Goal: Communication & Community: Answer question/provide support

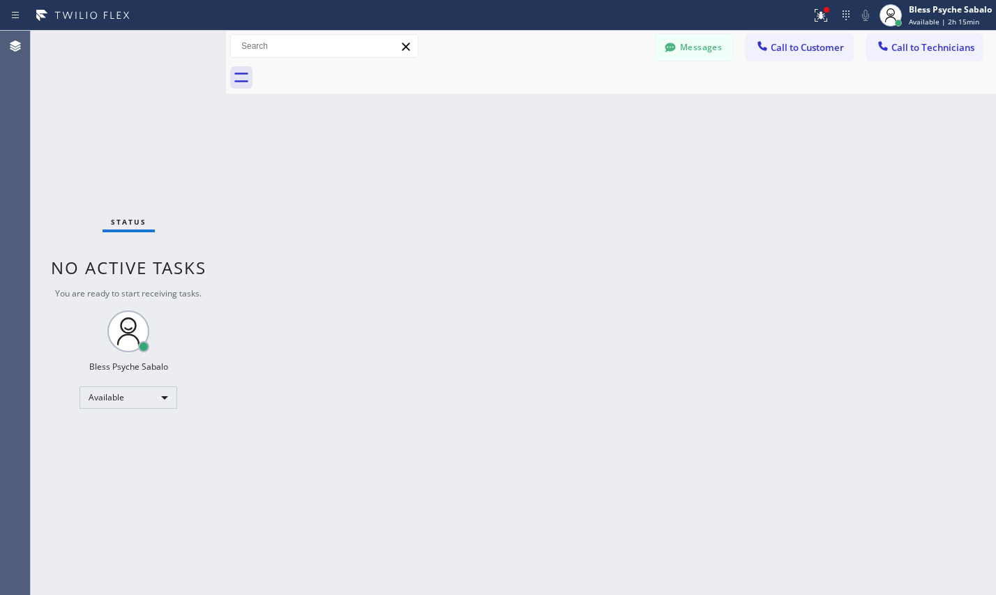
drag, startPoint x: 748, startPoint y: 333, endPoint x: 712, endPoint y: 179, distance: 158.2
click at [742, 308] on div "Back to Dashboard Change Sender ID Customers Technicians [PHONE_NUMBER] SEARCH …" at bounding box center [611, 313] width 770 height 564
click at [714, 49] on button "Messages" at bounding box center [694, 47] width 77 height 27
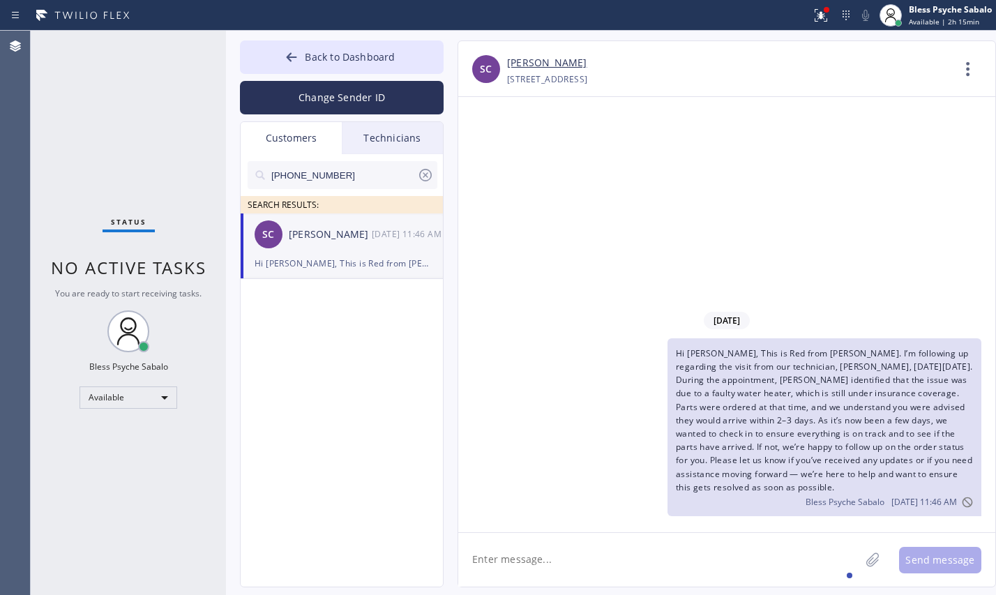
click at [537, 197] on div "[DATE] Hi [PERSON_NAME], This is Red from [PERSON_NAME]. I’m following up regar…" at bounding box center [726, 314] width 537 height 435
click at [430, 176] on icon at bounding box center [425, 175] width 17 height 17
click at [314, 140] on div "Customers" at bounding box center [291, 138] width 101 height 32
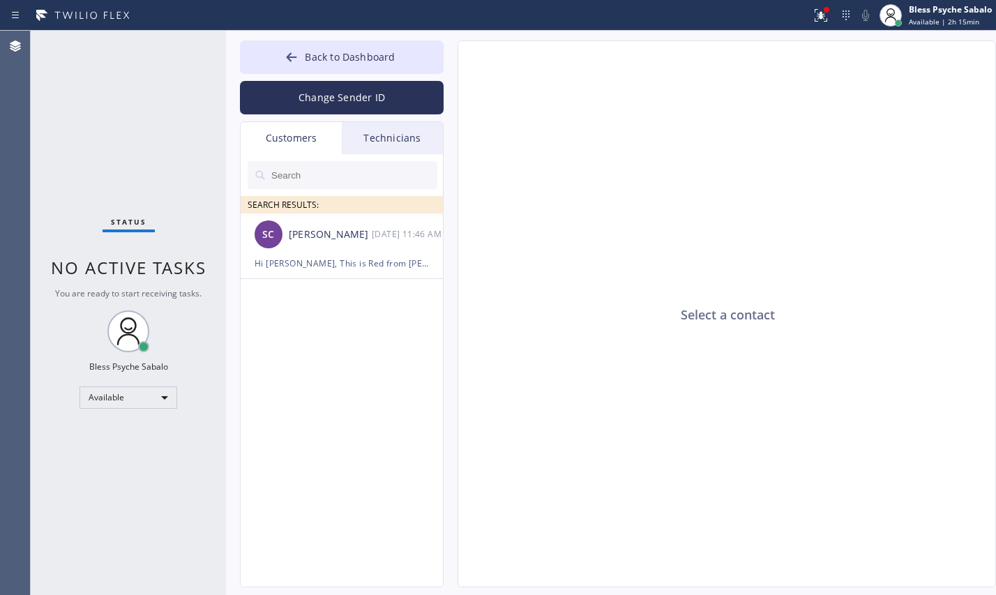
click at [384, 146] on div "Technicians" at bounding box center [392, 138] width 101 height 32
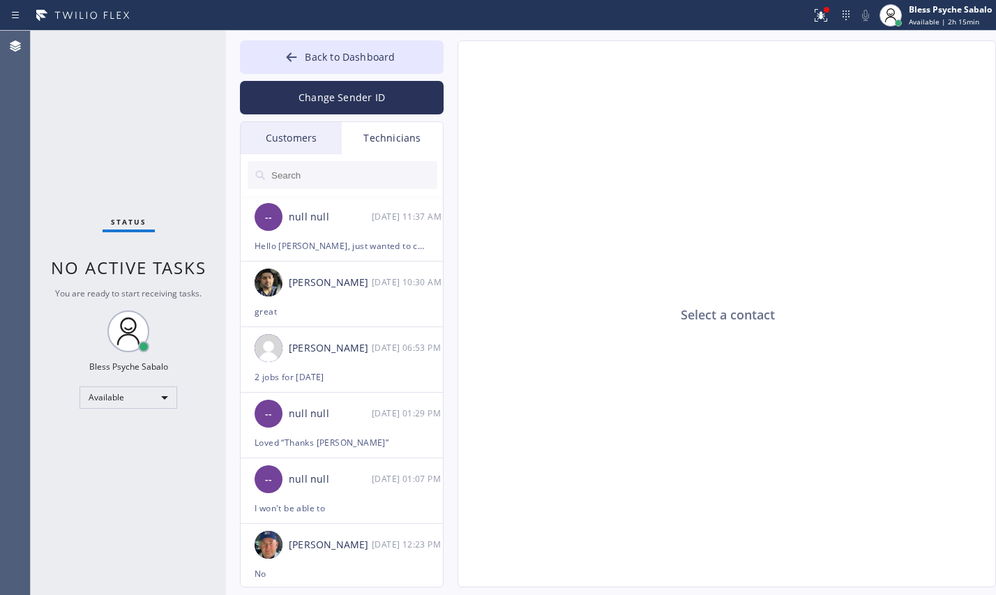
click at [377, 137] on div "Technicians" at bounding box center [392, 138] width 101 height 32
click at [378, 135] on div "Technicians" at bounding box center [392, 138] width 101 height 32
click at [352, 169] on input "text" at bounding box center [353, 175] width 167 height 28
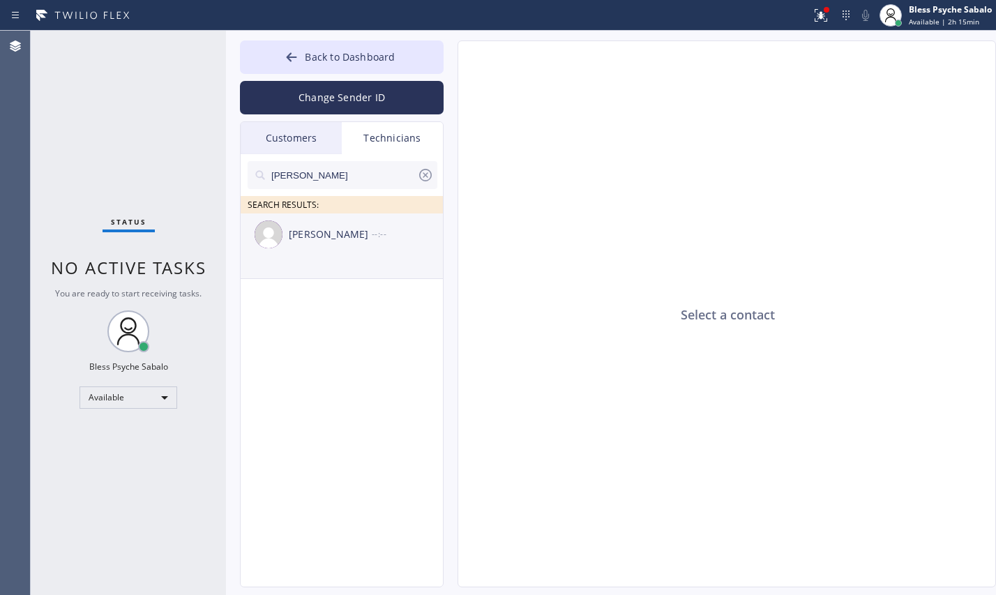
type input "[PERSON_NAME]"
click at [344, 246] on div "[PERSON_NAME] --:--" at bounding box center [343, 234] width 204 height 42
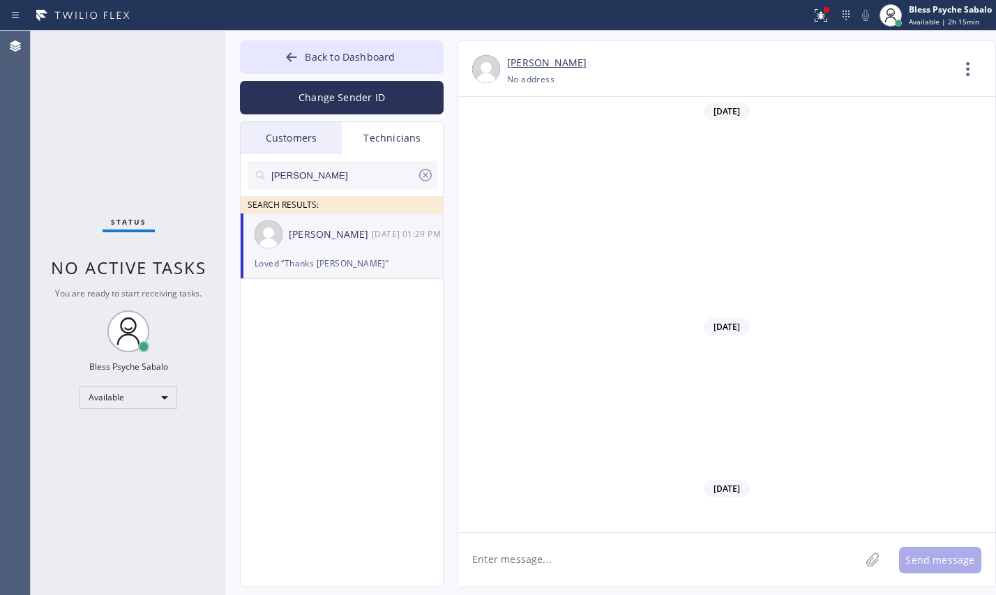
scroll to position [22421, 0]
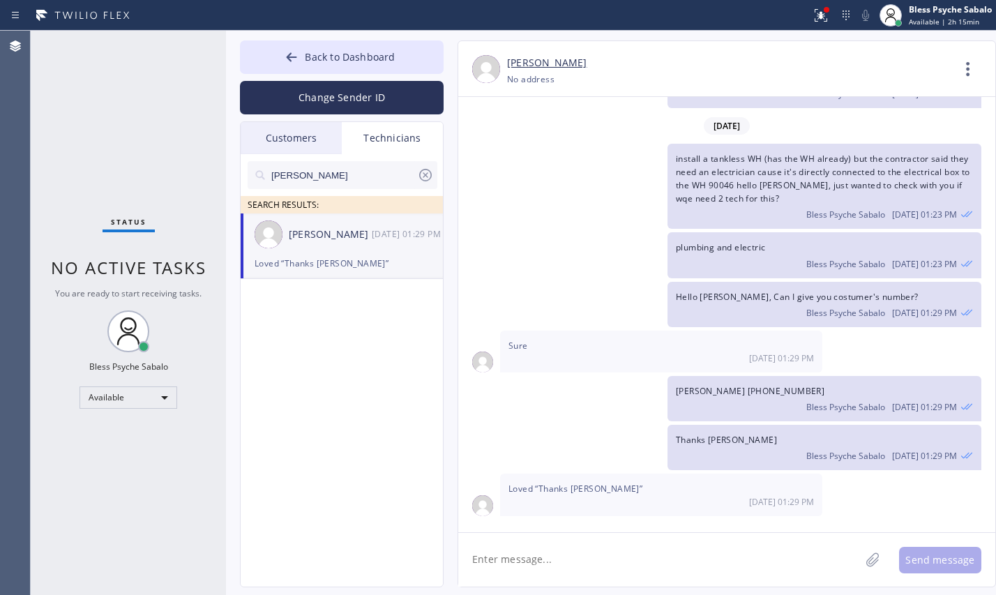
click at [562, 571] on textarea at bounding box center [659, 560] width 402 height 54
paste textarea "need someone to do snake his sink line and other water drains and may have some…"
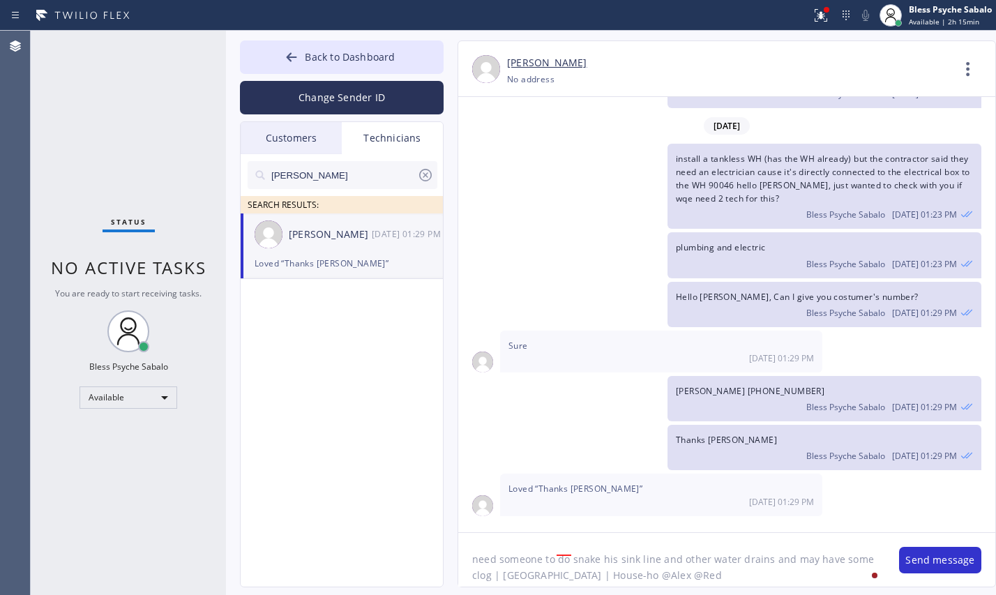
scroll to position [13, 0]
drag, startPoint x: 617, startPoint y: 565, endPoint x: 739, endPoint y: 578, distance: 123.4
click at [739, 578] on textarea "need someone to do snake his sink line and other water drains and may have some…" at bounding box center [671, 560] width 427 height 54
click at [707, 573] on textarea "need someone to do snake his sink line and other water drains and may have some…" at bounding box center [671, 560] width 427 height 54
drag, startPoint x: 668, startPoint y: 565, endPoint x: 762, endPoint y: 567, distance: 94.9
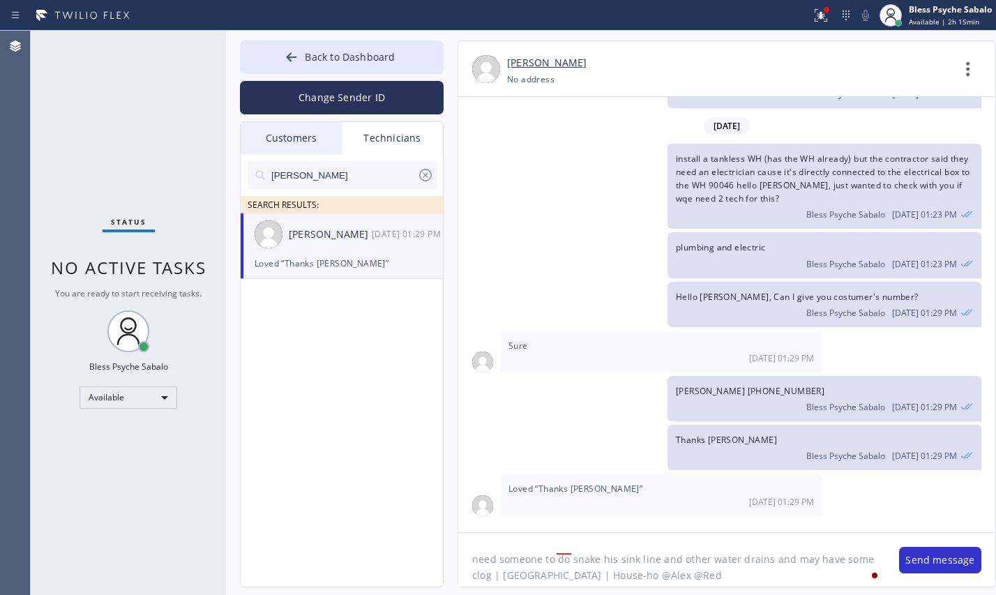
click at [762, 567] on textarea "need someone to do snake his sink line and other water drains and may have some…" at bounding box center [671, 560] width 427 height 54
type textarea "need someone to do snake his sink line and other water drains and may have some…"
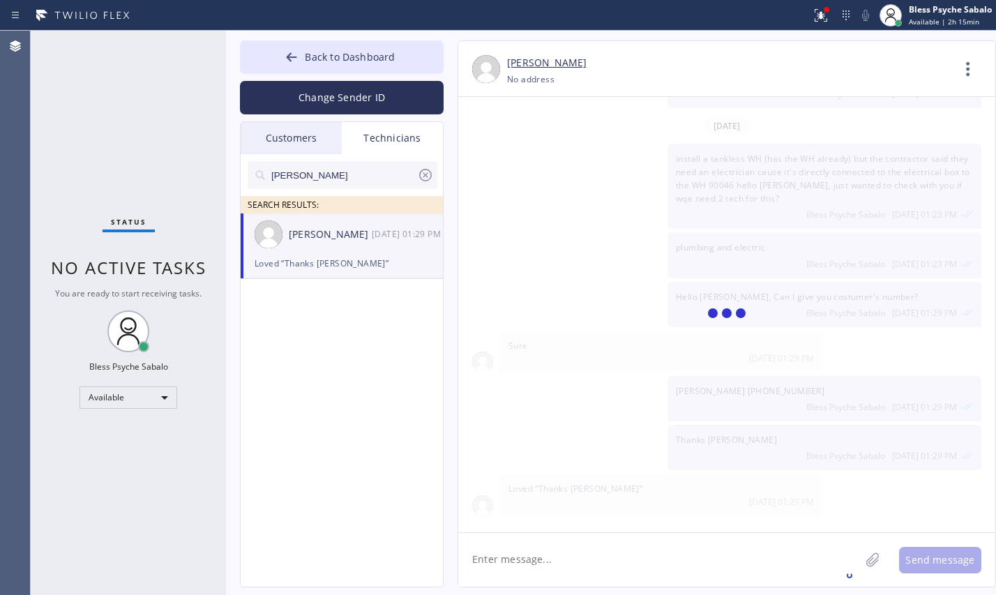
scroll to position [22516, 0]
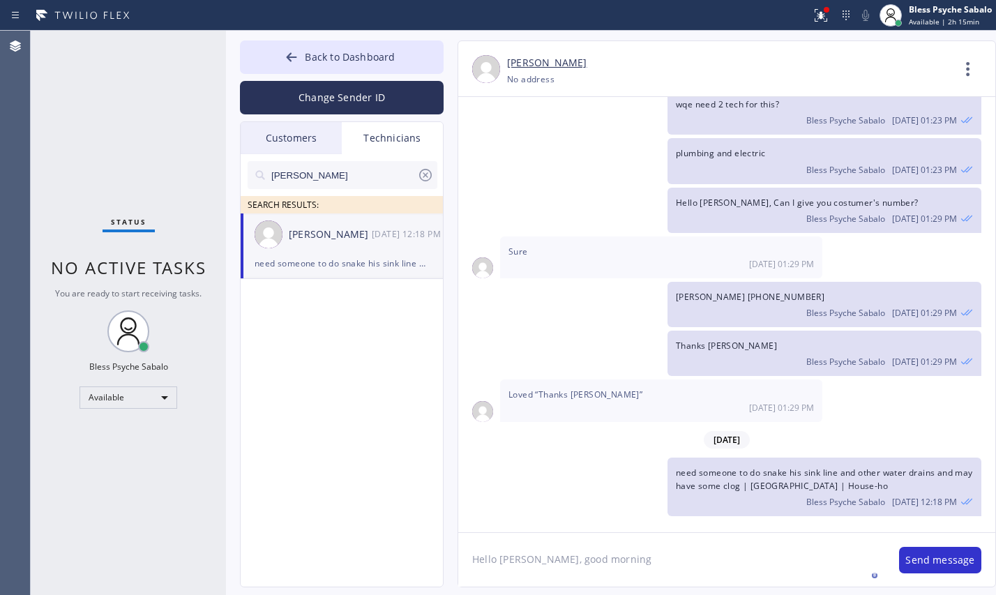
type textarea "Hello [PERSON_NAME], good morning"
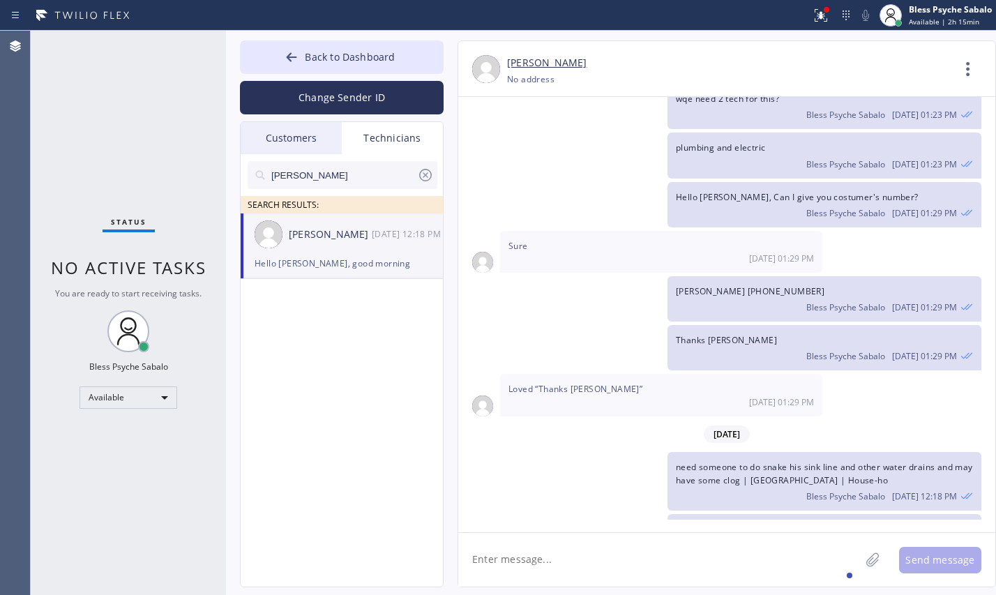
scroll to position [22566, 0]
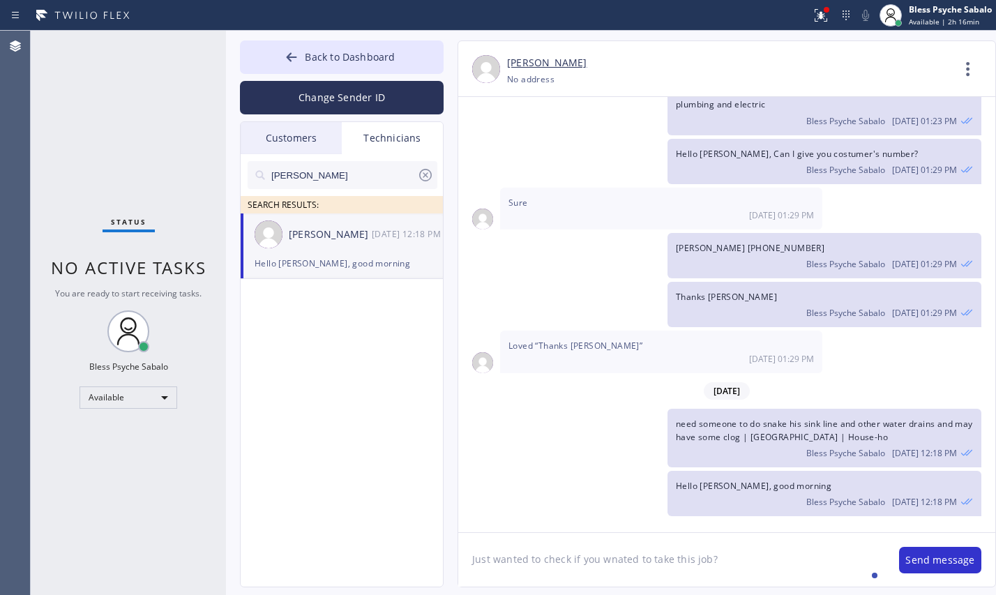
click at [617, 556] on textarea "Just wanted to check if you wnated to take this job?" at bounding box center [671, 560] width 427 height 54
type textarea "Just wanted to check if you wanted to take this job?"
click at [751, 550] on textarea "Just wanted to check if you wanted to take this job?" at bounding box center [671, 560] width 427 height 54
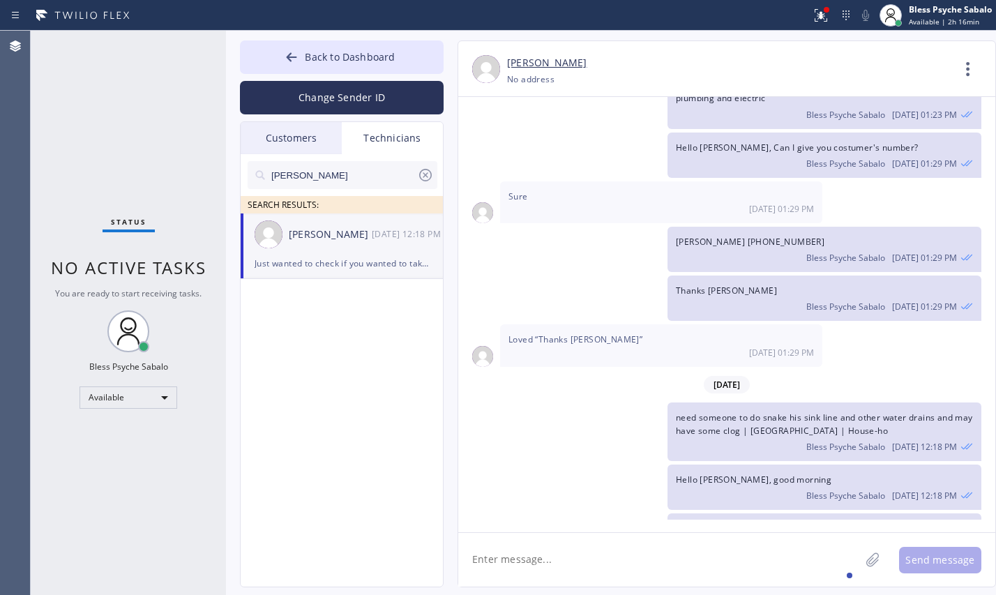
scroll to position [22614, 0]
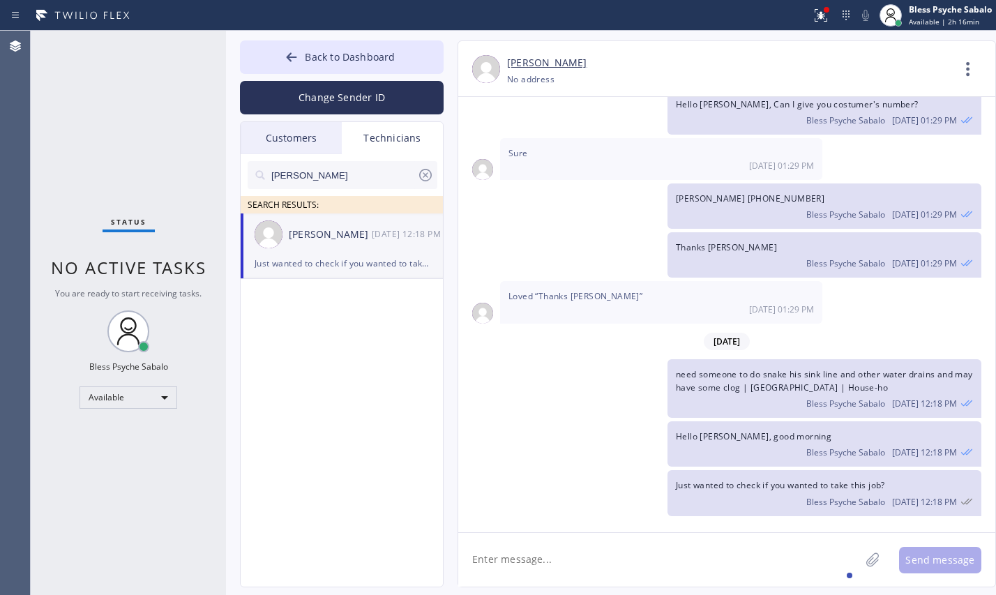
click at [848, 442] on div "Hello [PERSON_NAME], good morning Bless Psyche Sabalo [DATE] 12:18 PM" at bounding box center [825, 443] width 314 height 45
click at [967, 78] on icon at bounding box center [968, 68] width 33 height 33
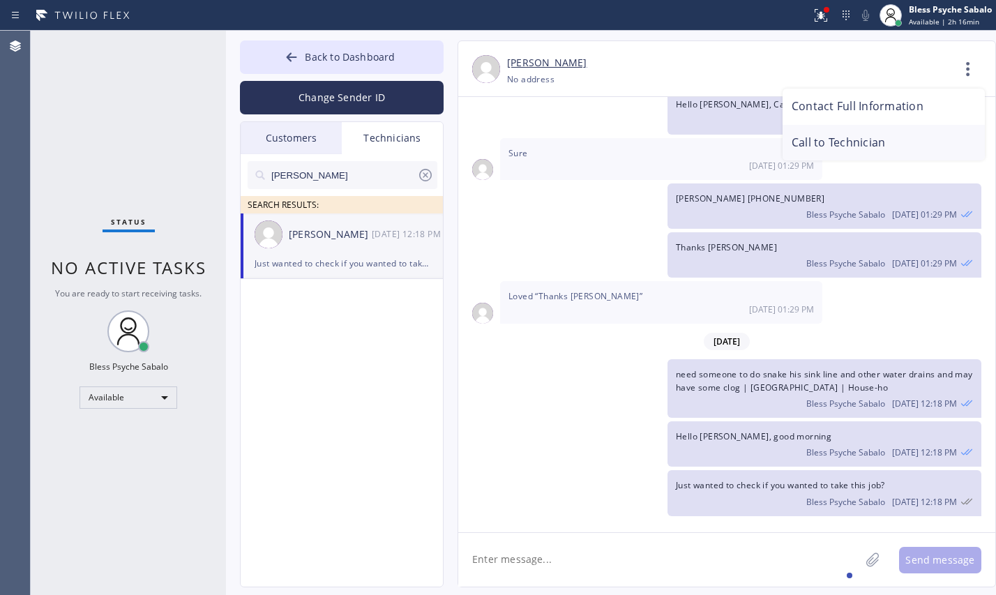
click at [843, 126] on li "Call to Technician" at bounding box center [884, 143] width 202 height 36
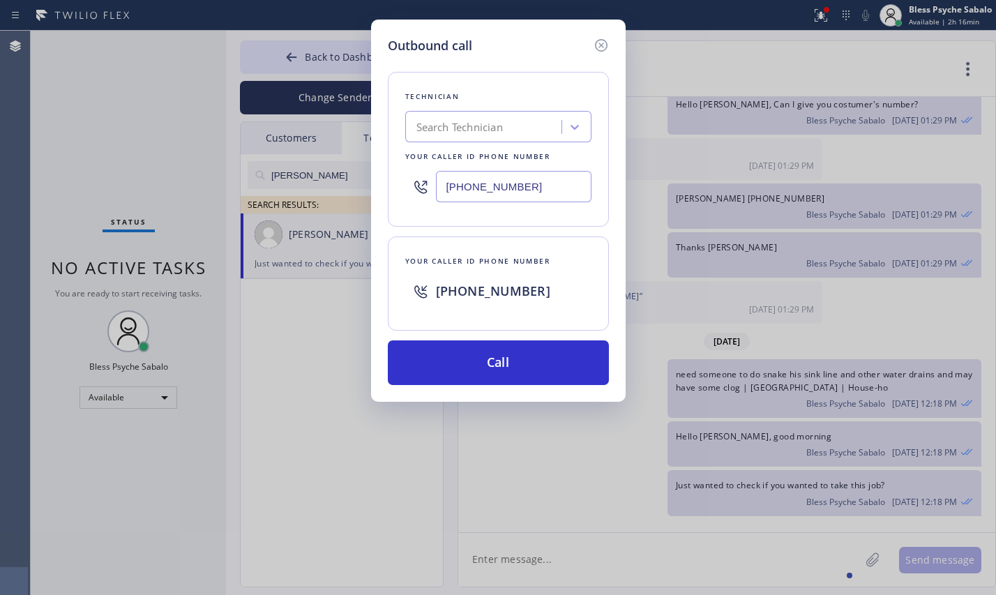
drag, startPoint x: 517, startPoint y: 361, endPoint x: 516, endPoint y: 336, distance: 25.1
click at [517, 360] on button "Call" at bounding box center [498, 362] width 221 height 45
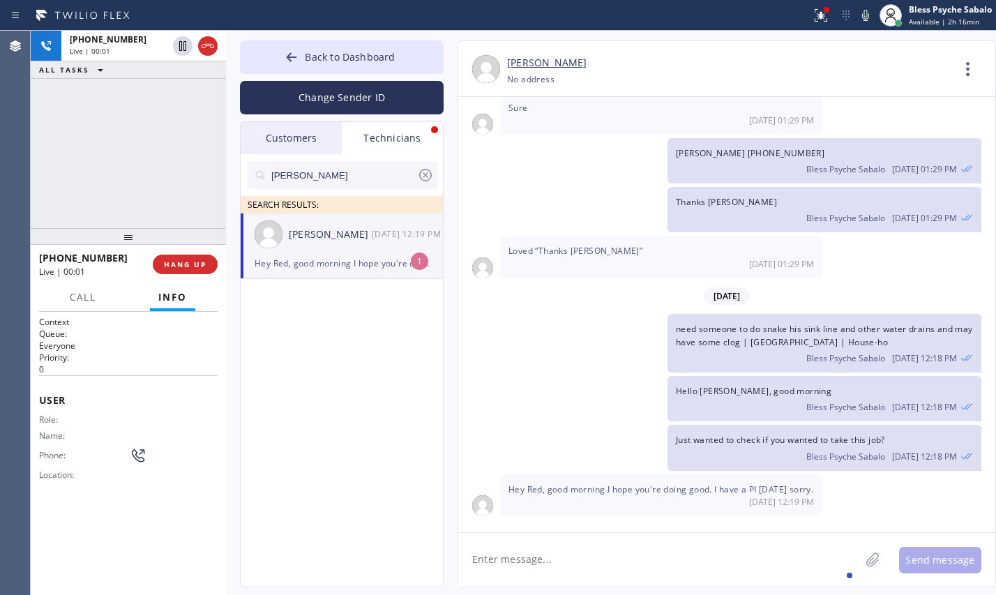
scroll to position [22659, 0]
click at [570, 394] on div "Hello [PERSON_NAME], good morning Bless Psyche Sabalo [DATE] 12:18 PM" at bounding box center [719, 398] width 523 height 45
click at [706, 297] on span "[DATE]" at bounding box center [727, 295] width 46 height 17
click at [383, 255] on div "Hey Red, good morning I hope you're doing good. I have a PI [DATE] sorry." at bounding box center [342, 263] width 174 height 16
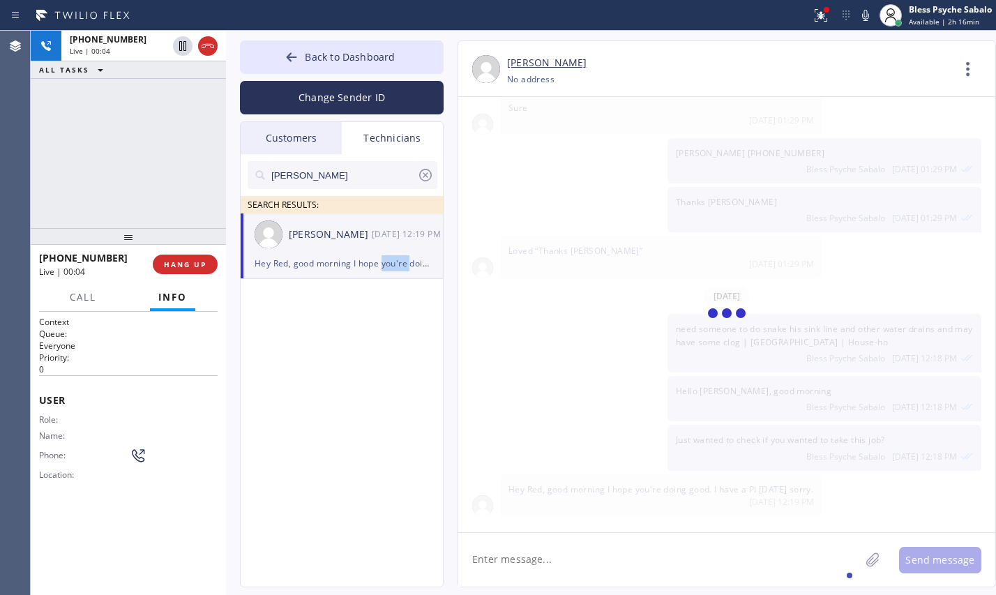
click at [383, 255] on div "Hey Red, good morning I hope you're doing good. I have a PI [DATE] sorry." at bounding box center [342, 263] width 174 height 16
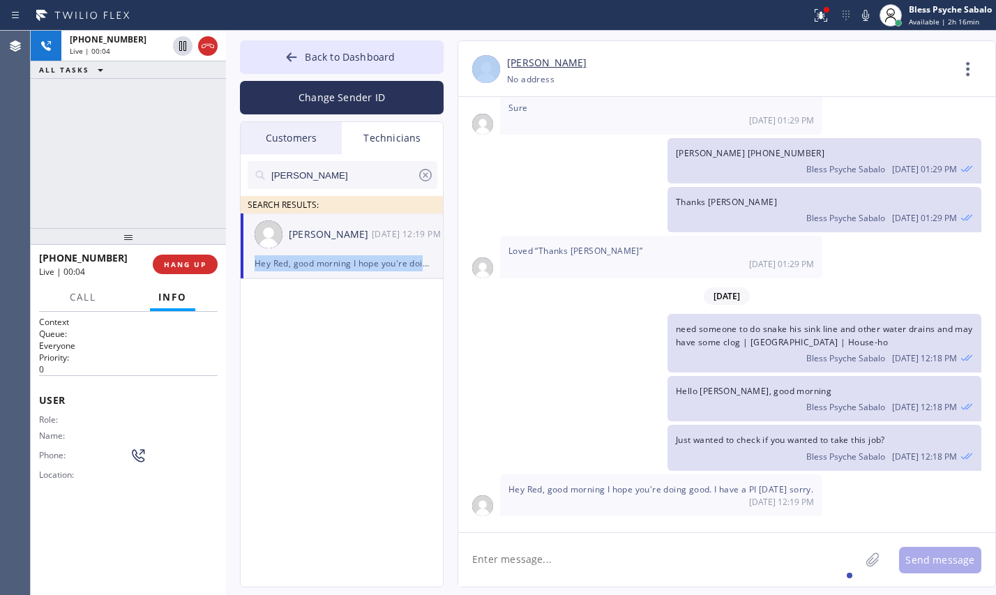
click at [383, 255] on div "Hey Red, good morning I hope you're doing good. I have a PI [DATE] sorry." at bounding box center [342, 263] width 174 height 16
drag, startPoint x: 542, startPoint y: 319, endPoint x: 458, endPoint y: 182, distance: 160.7
click at [526, 305] on div "[DATE] Hi [PERSON_NAME], My name is Red, and I’m with your new dispatch team. W…" at bounding box center [726, 308] width 537 height 423
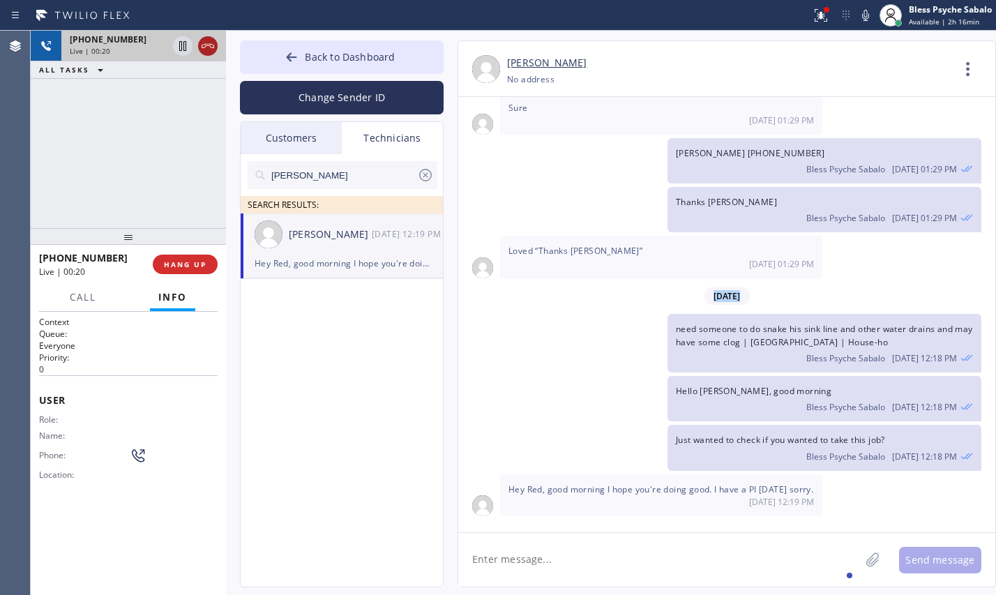
click at [212, 48] on icon at bounding box center [208, 46] width 17 height 17
drag, startPoint x: 186, startPoint y: 114, endPoint x: 197, endPoint y: 269, distance: 155.3
click at [186, 115] on div "[PHONE_NUMBER] Live | 00:20 ALL TASKS ALL TASKS ACTIVE TASKS TASKS IN WRAP UP" at bounding box center [128, 129] width 195 height 197
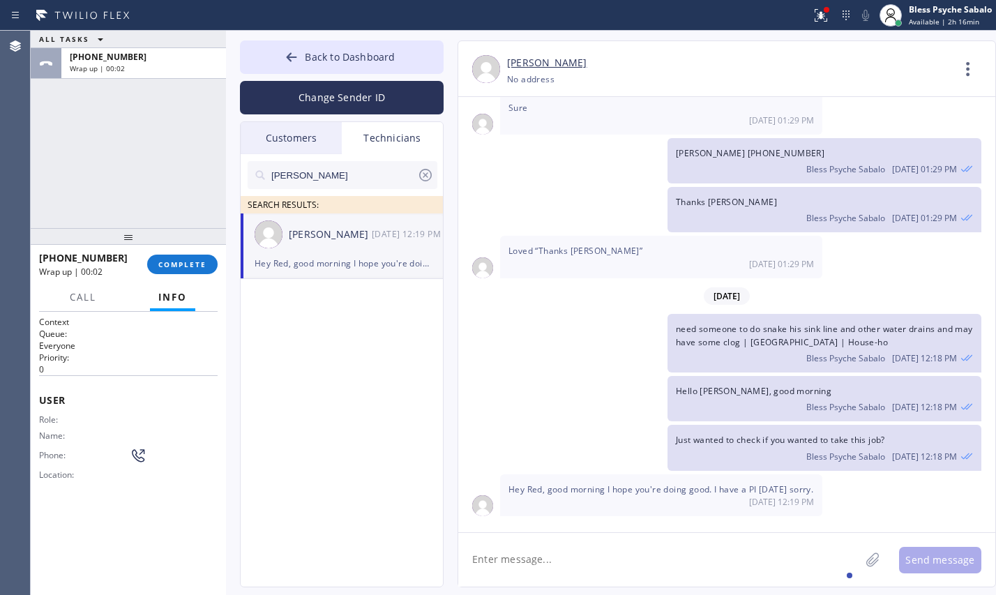
click at [302, 283] on ul "[PERSON_NAME] [DATE] 12:19 PM Hey Red, good morning I hope you're doing good. I…" at bounding box center [343, 261] width 204 height 97
click at [195, 260] on span "COMPLETE" at bounding box center [182, 265] width 48 height 10
drag, startPoint x: 299, startPoint y: 324, endPoint x: 345, endPoint y: 184, distance: 147.6
click at [300, 322] on div "[PERSON_NAME] SEARCH RESULTS: [PERSON_NAME] [DATE] 12:19 PM Hey Red, good morni…" at bounding box center [343, 386] width 204 height 465
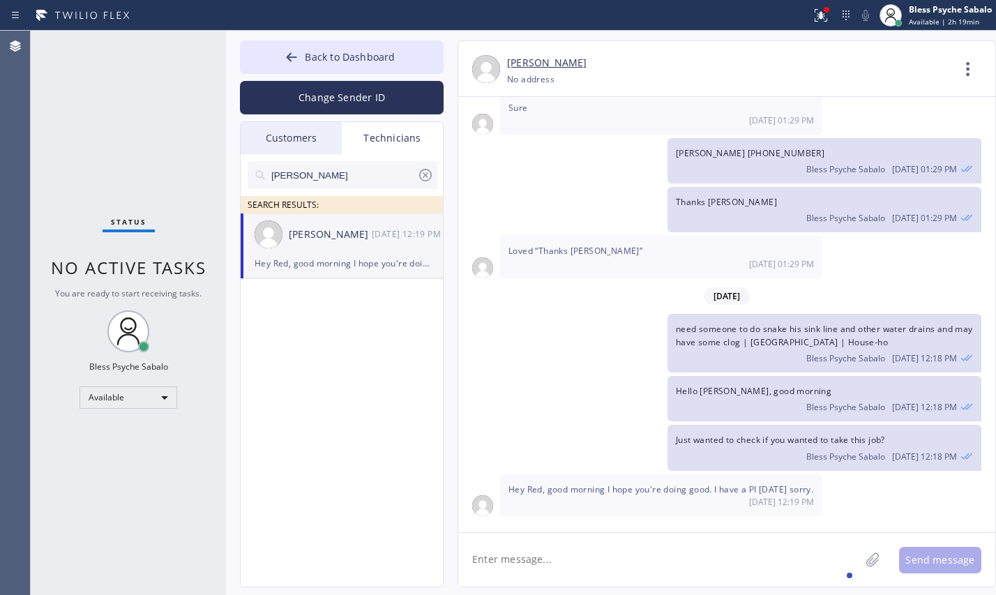
click at [361, 134] on div "Technicians" at bounding box center [392, 138] width 101 height 32
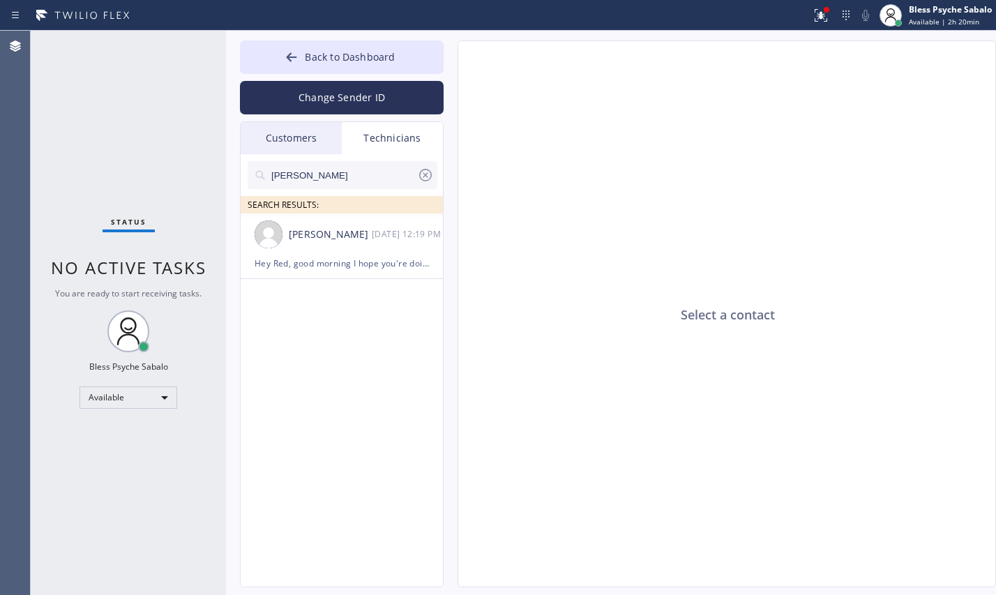
click at [435, 167] on div "[PERSON_NAME]" at bounding box center [343, 175] width 190 height 28
click at [428, 174] on icon at bounding box center [425, 175] width 17 height 17
click at [398, 179] on input "text" at bounding box center [353, 175] width 167 height 28
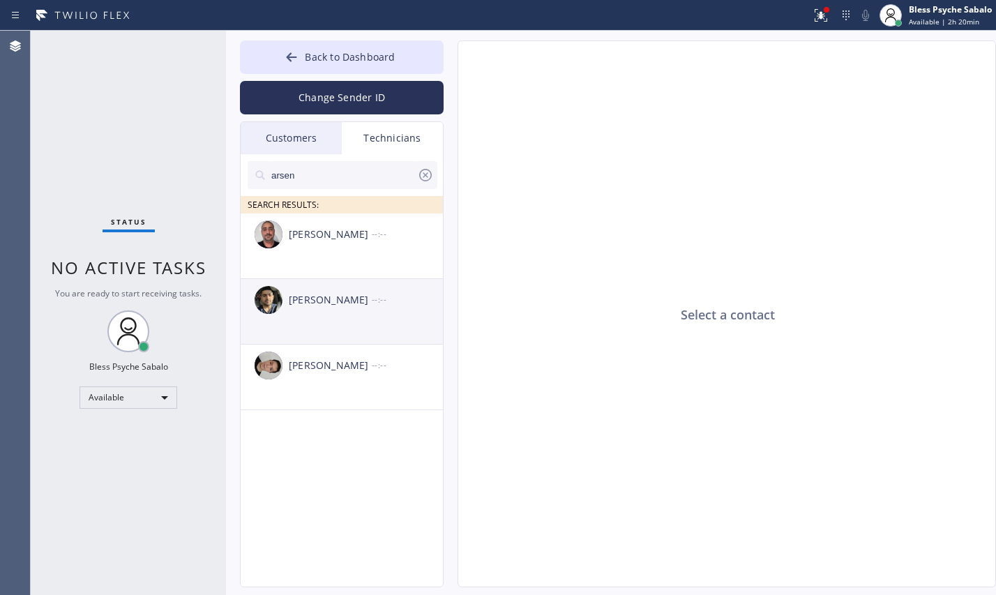
type input "arsen"
click at [336, 319] on div "[PERSON_NAME] --:--" at bounding box center [343, 300] width 204 height 42
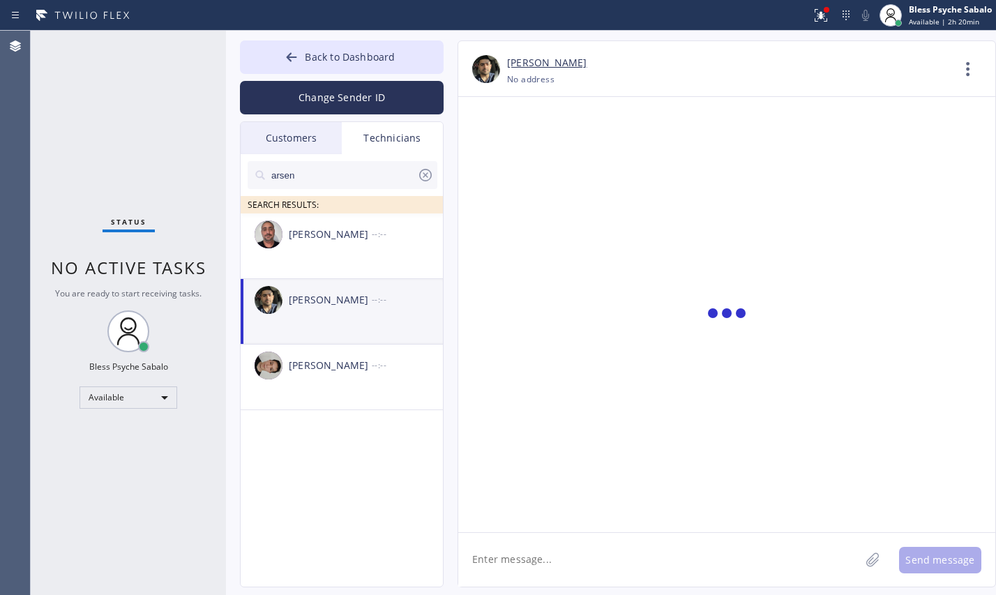
scroll to position [3299, 0]
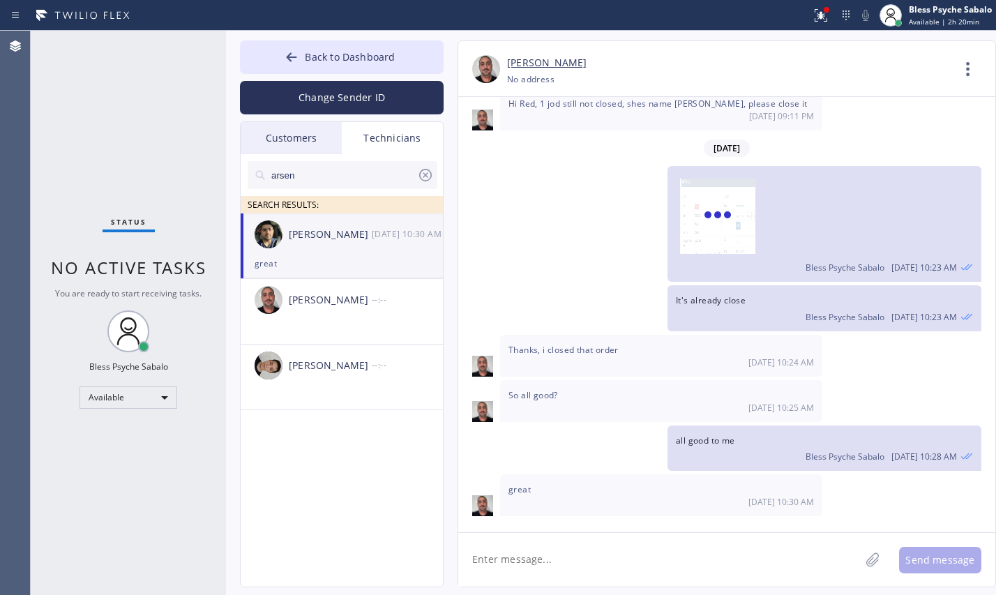
click at [551, 565] on textarea at bounding box center [659, 560] width 402 height 54
click at [316, 249] on div "[PERSON_NAME] [DATE] 10:30 AM" at bounding box center [343, 234] width 204 height 42
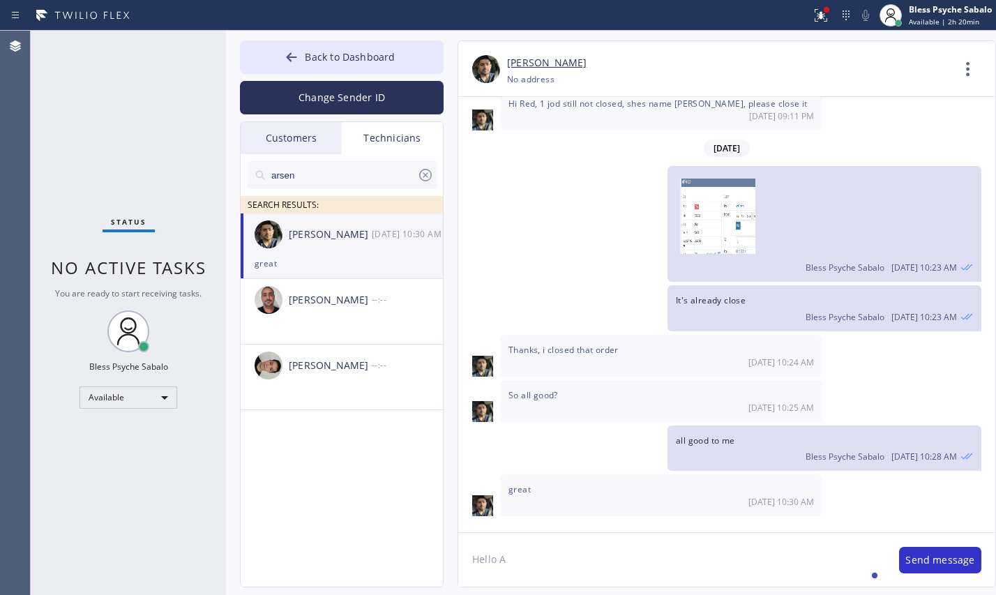
click at [536, 557] on textarea "Hello A" at bounding box center [671, 560] width 427 height 54
type textarea "Hello [PERSON_NAME], goodmorning"
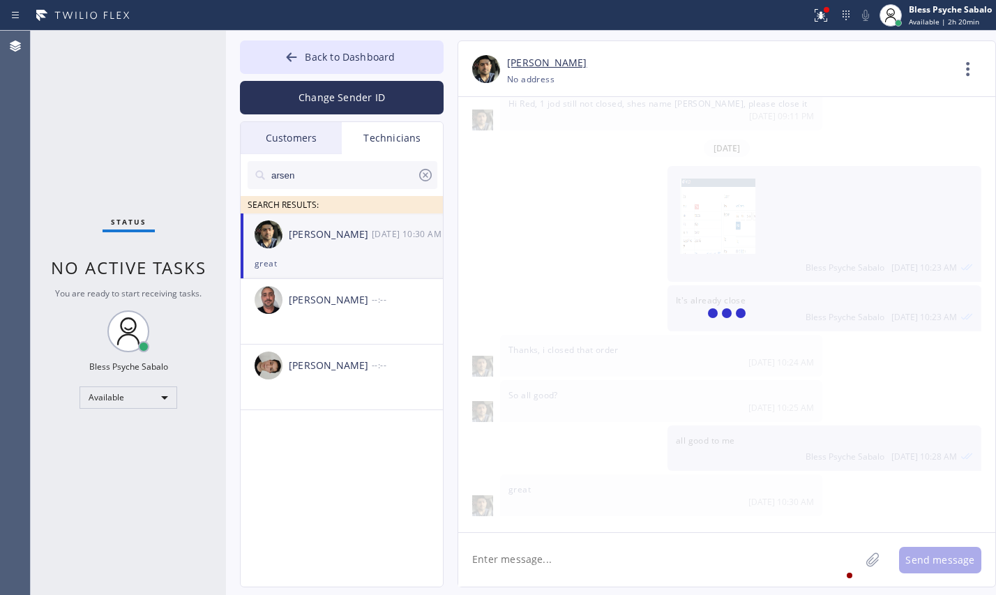
scroll to position [3348, 0]
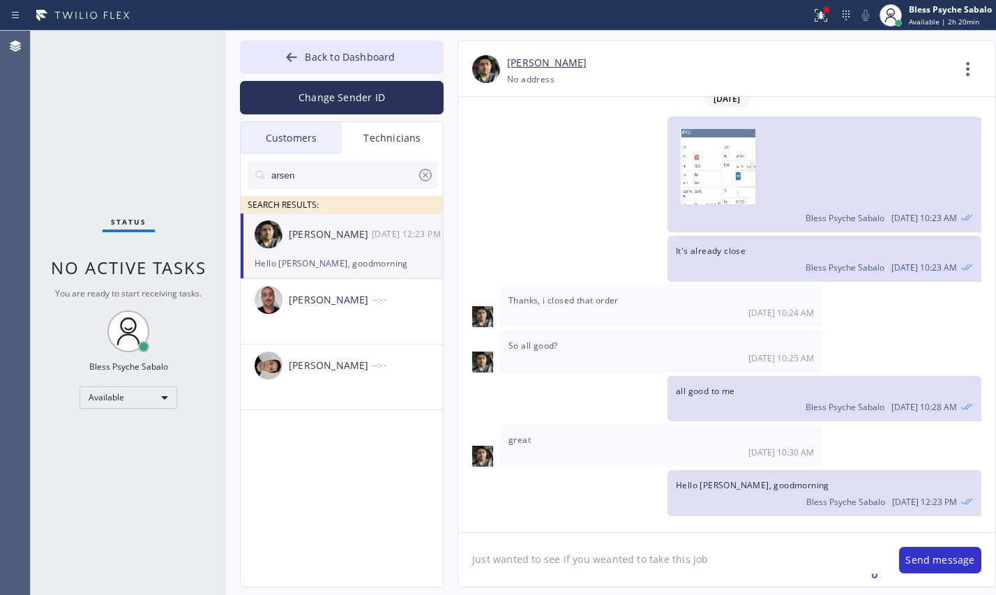
paste textarea "need someone to do snake his sink line and other water drains and may have some…"
click at [601, 550] on textarea "Just wanted to see if you weanted to take this job need someone to do snake his…" at bounding box center [671, 560] width 427 height 54
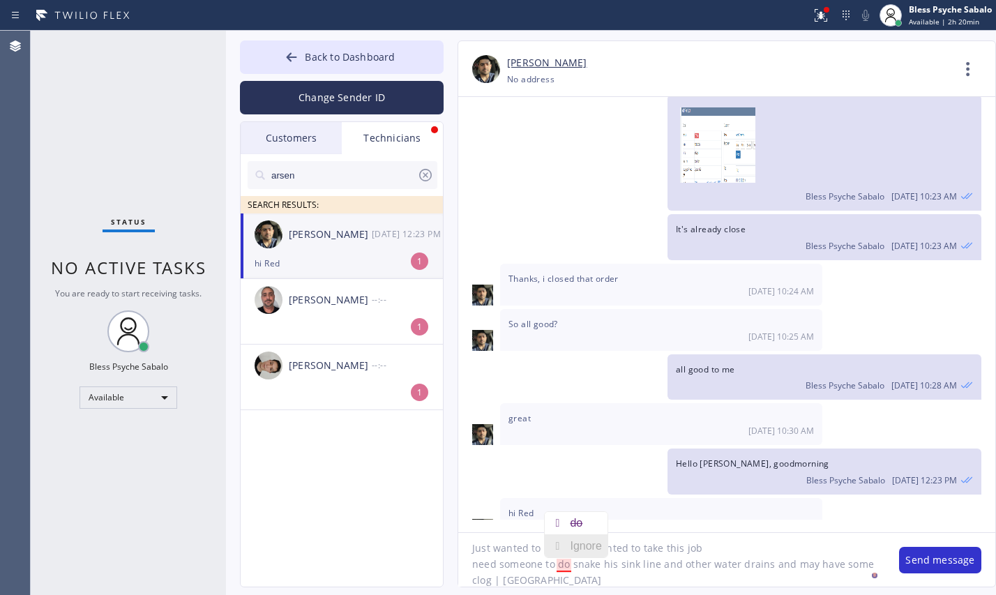
scroll to position [3394, 0]
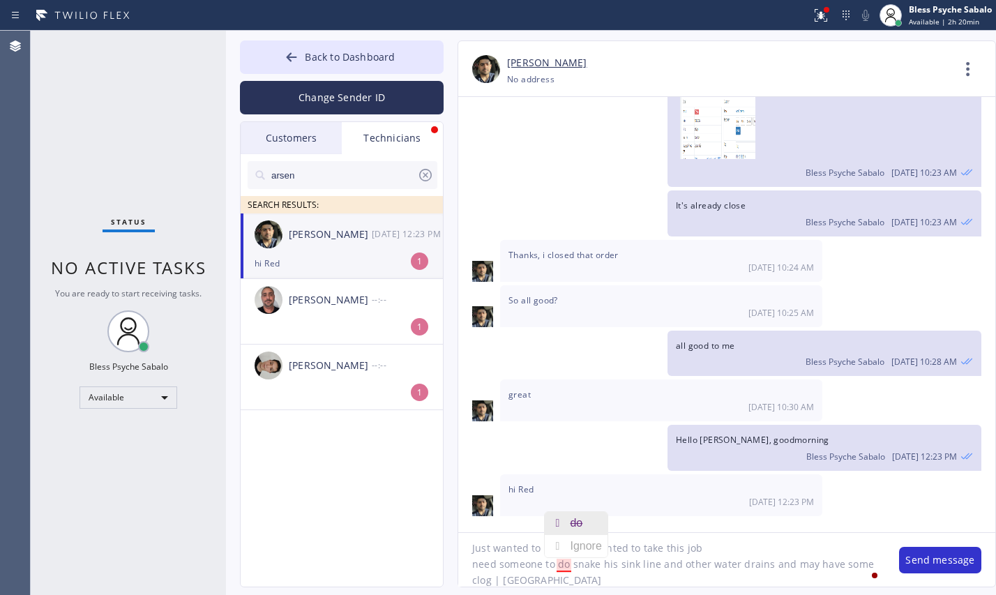
click at [576, 523] on del "do" at bounding box center [576, 523] width 13 height 12
type textarea "Just wanted to see if you wanted to take this job need someone to snake his sin…"
click at [684, 576] on textarea "Just wanted to see if you wanted to take this job need someone to snake his sin…" at bounding box center [671, 560] width 427 height 54
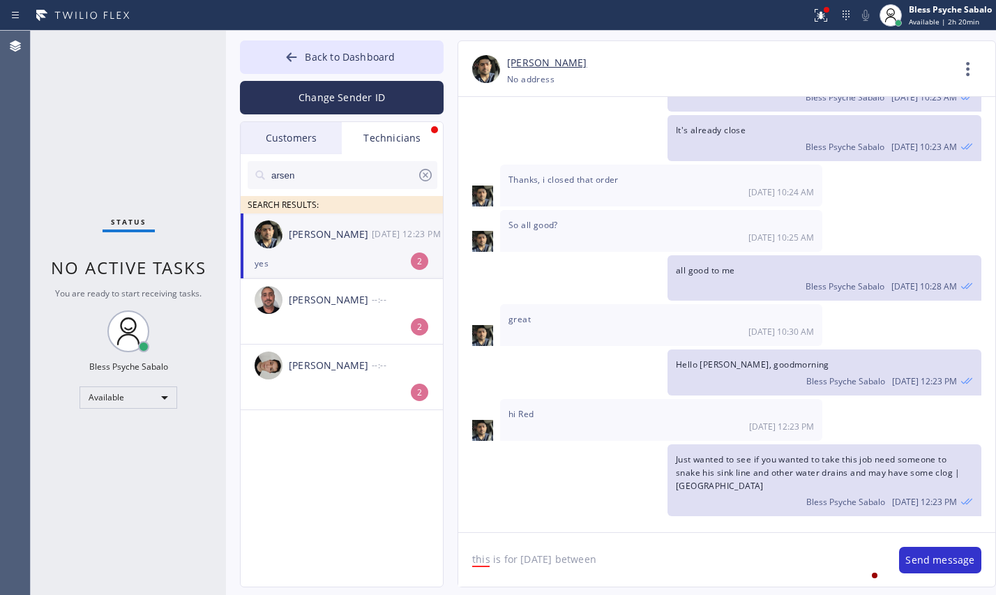
scroll to position [3514, 0]
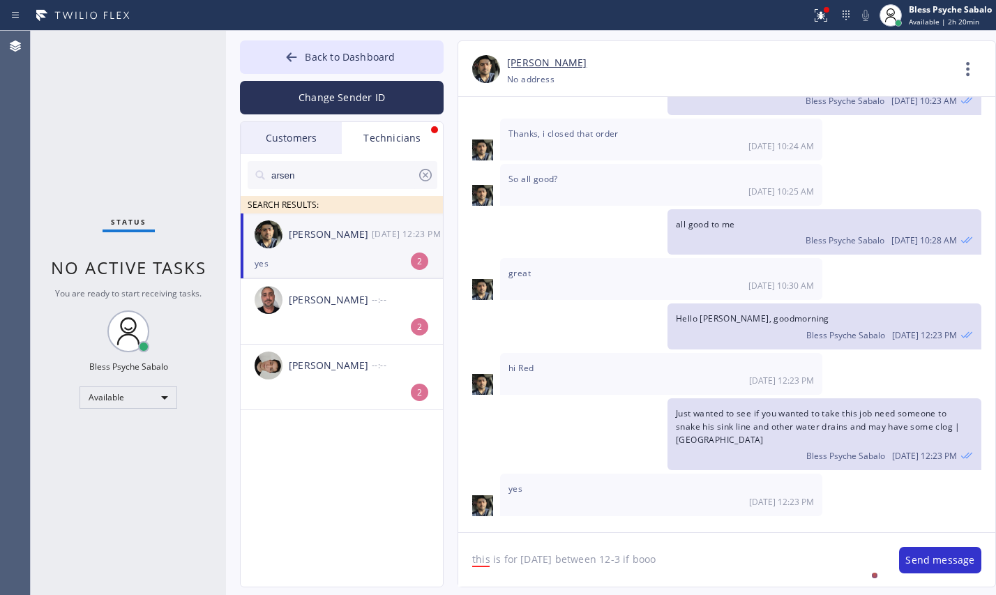
type textarea "this is for [DATE] between 12-3 if boook"
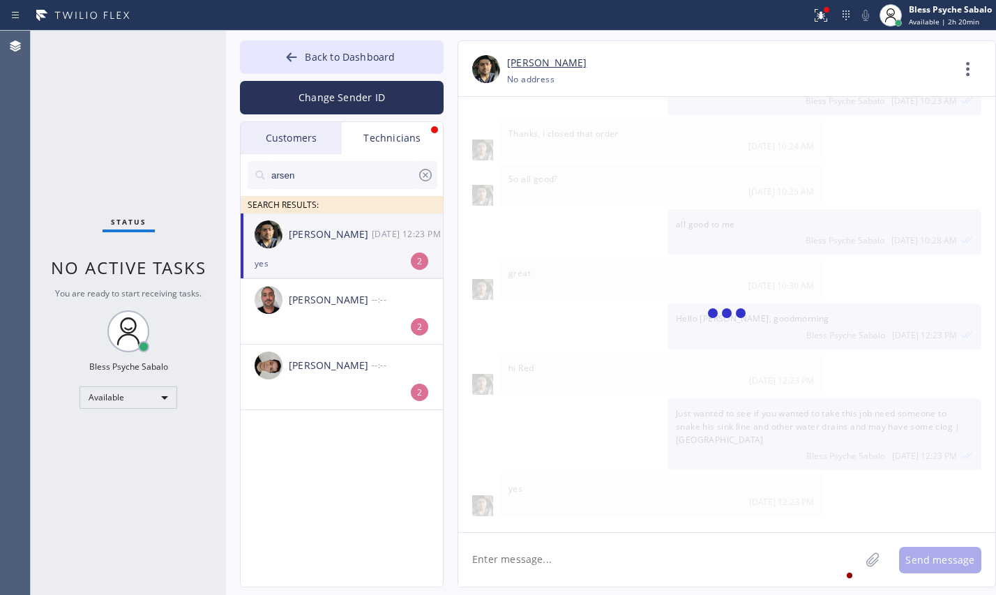
scroll to position [3564, 0]
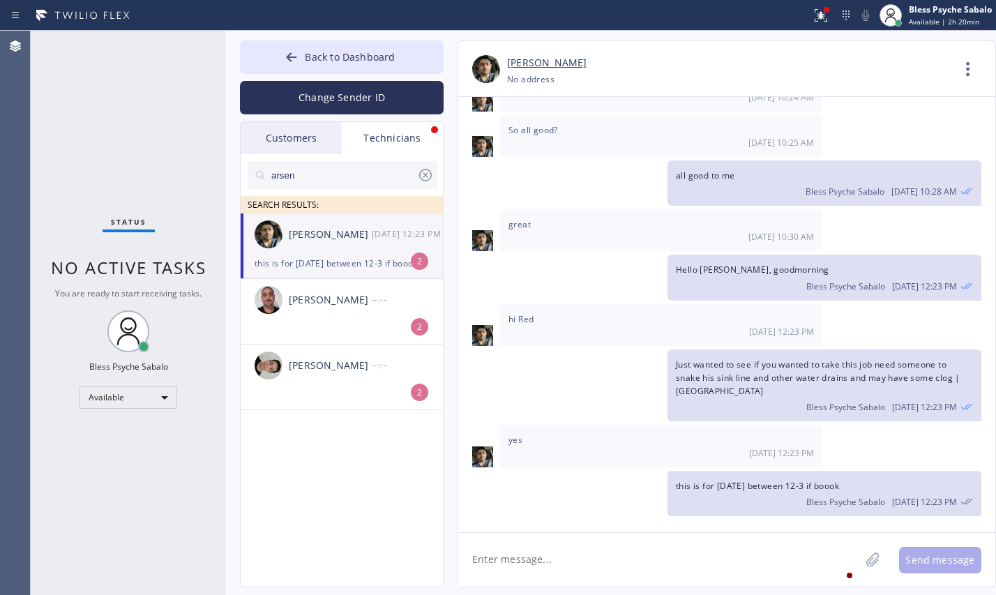
click at [721, 570] on textarea at bounding box center [659, 560] width 402 height 54
type textarea "got it, thanksss"
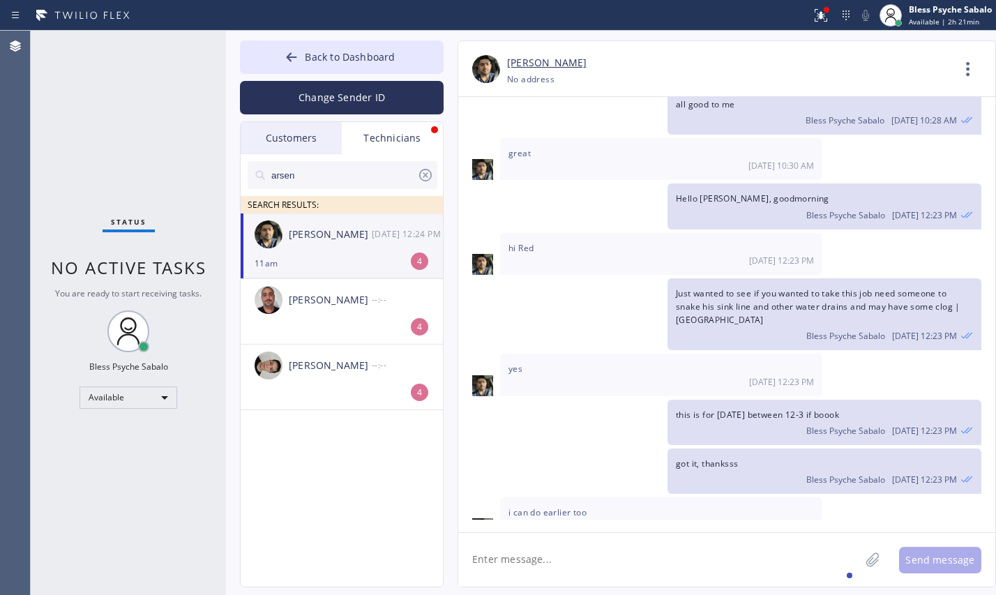
scroll to position [3704, 0]
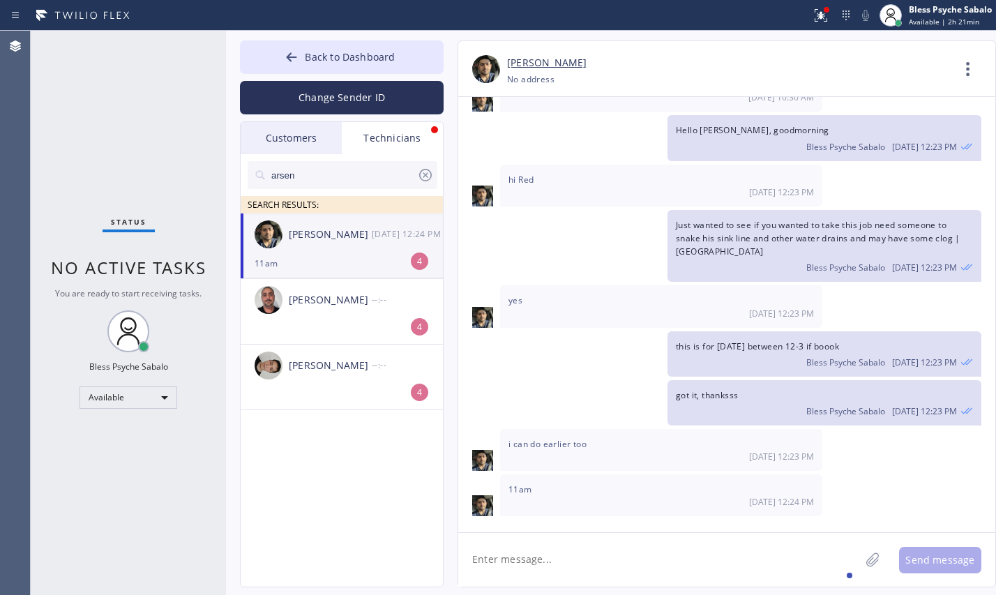
click at [600, 573] on textarea at bounding box center [659, 560] width 402 height 54
click at [607, 552] on textarea at bounding box center [659, 560] width 402 height 54
type textarea "that would be great"
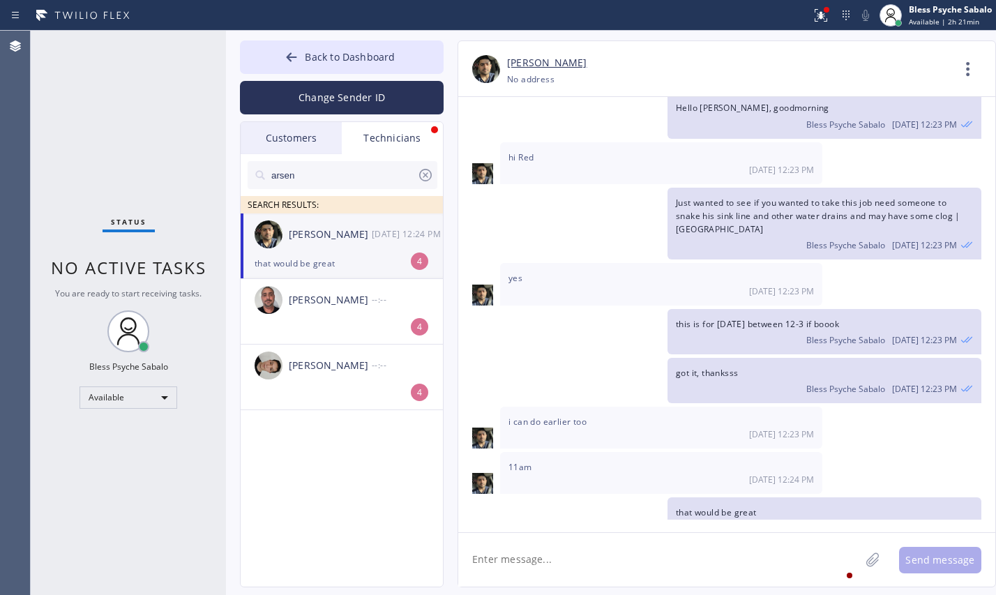
scroll to position [3754, 0]
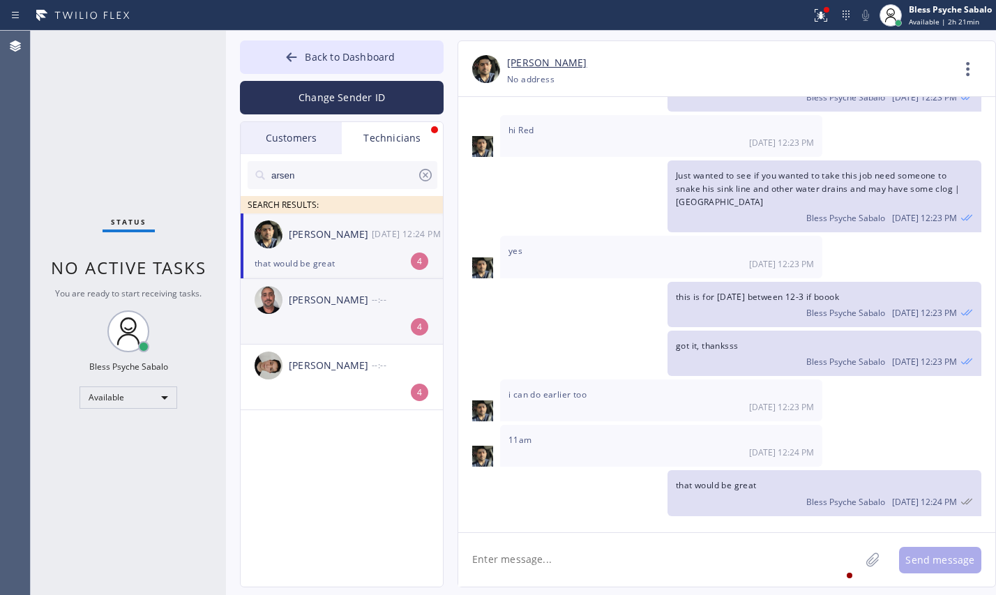
click at [327, 292] on div "[PERSON_NAME]" at bounding box center [330, 300] width 83 height 16
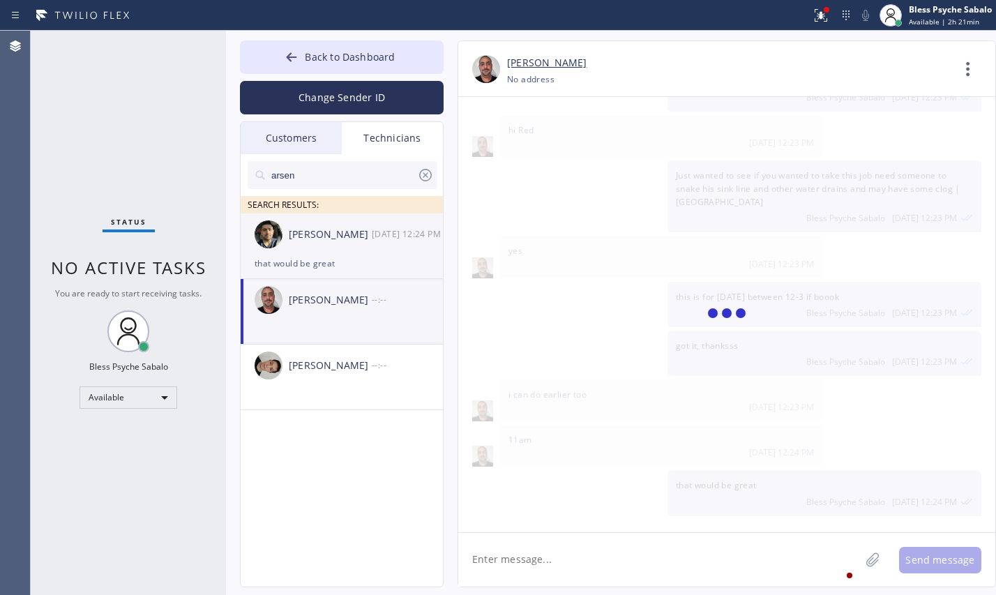
scroll to position [0, 0]
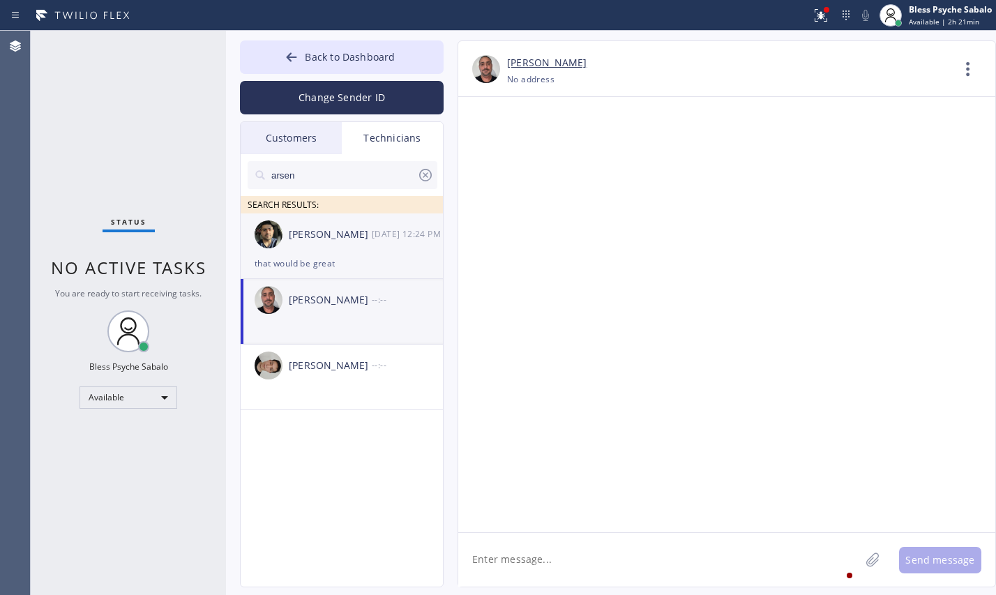
click at [336, 246] on div "[PERSON_NAME] [DATE] 12:24 PM" at bounding box center [343, 234] width 204 height 42
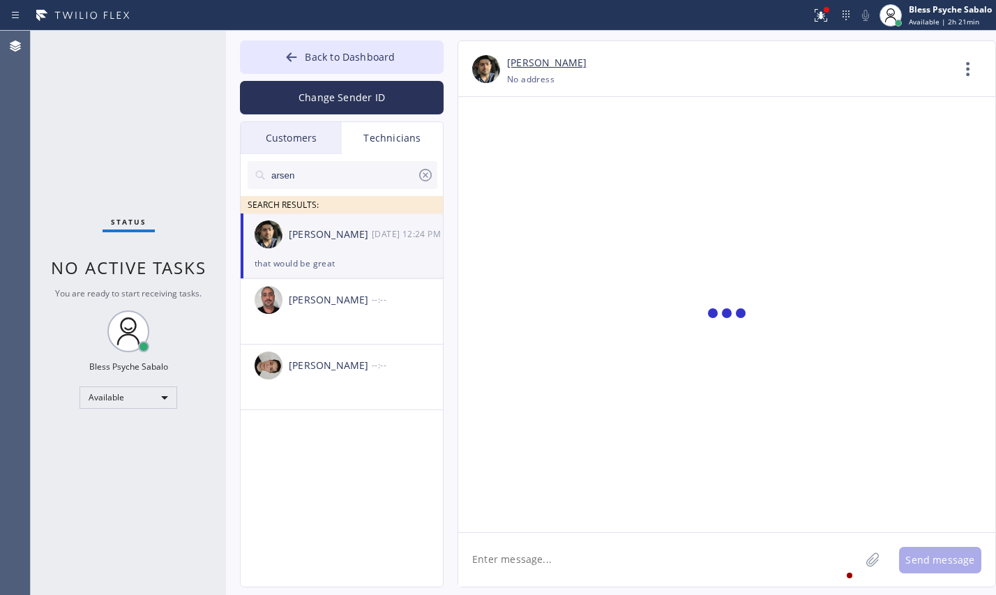
scroll to position [3754, 0]
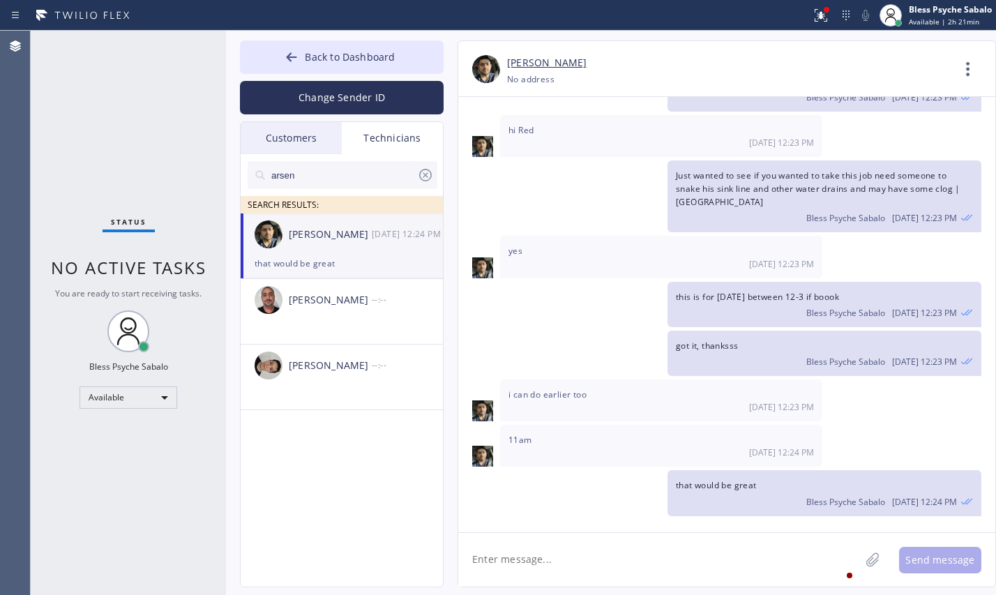
click at [639, 559] on textarea at bounding box center [659, 560] width 402 height 54
click at [682, 569] on textarea at bounding box center [659, 560] width 402 height 54
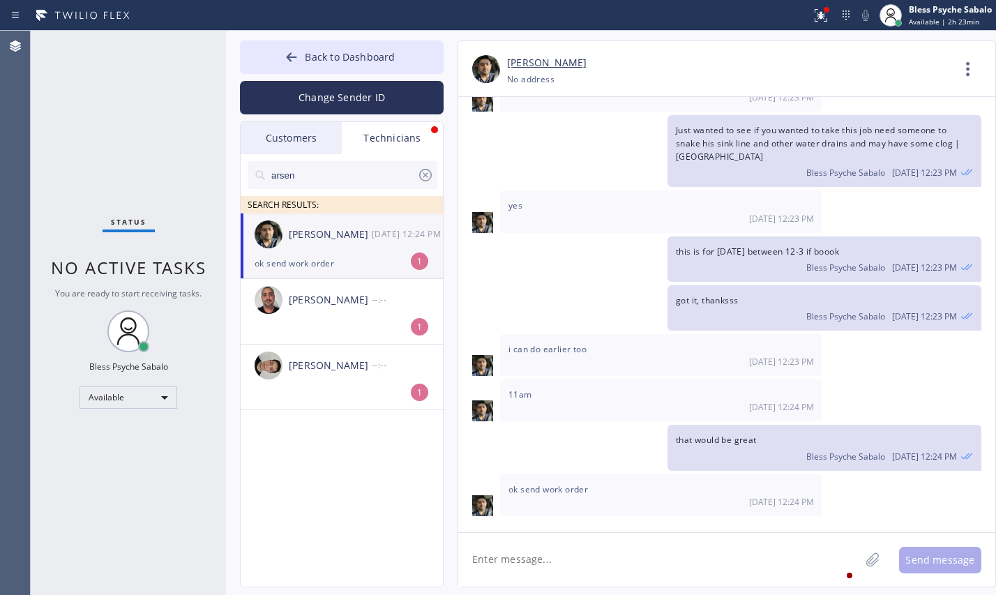
click at [363, 255] on div "ok send work order" at bounding box center [342, 263] width 174 height 16
click at [542, 283] on div "[DATE] tnt is saying no hot water has 2 tank wh and saying only the kitchen has…" at bounding box center [726, 308] width 537 height 423
click at [678, 571] on textarea at bounding box center [659, 560] width 402 height 54
click at [593, 558] on textarea at bounding box center [659, 560] width 402 height 54
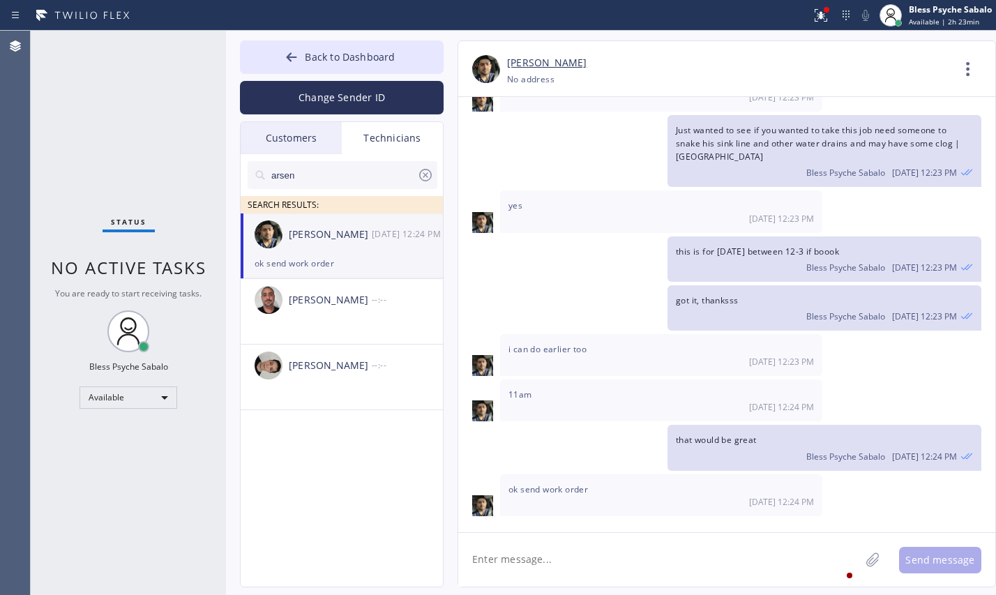
click at [594, 559] on textarea at bounding box center [659, 560] width 402 height 54
type textarea "W"
click at [367, 428] on ul "[PERSON_NAME] [DATE] 12:24 PM ok send work order [PERSON_NAME] --:-- [PERSON_NA…" at bounding box center [343, 327] width 204 height 228
click at [546, 416] on div "11am [DATE] 12:24 PM" at bounding box center [661, 400] width 322 height 42
click at [561, 570] on textarea at bounding box center [659, 560] width 402 height 54
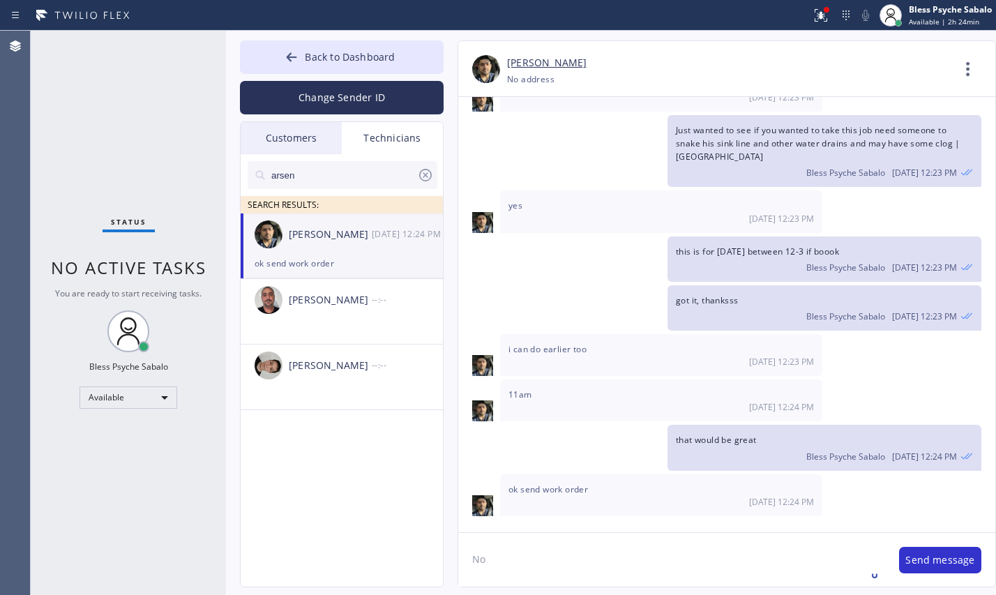
type textarea "N"
type textarea "We're still working on it..."
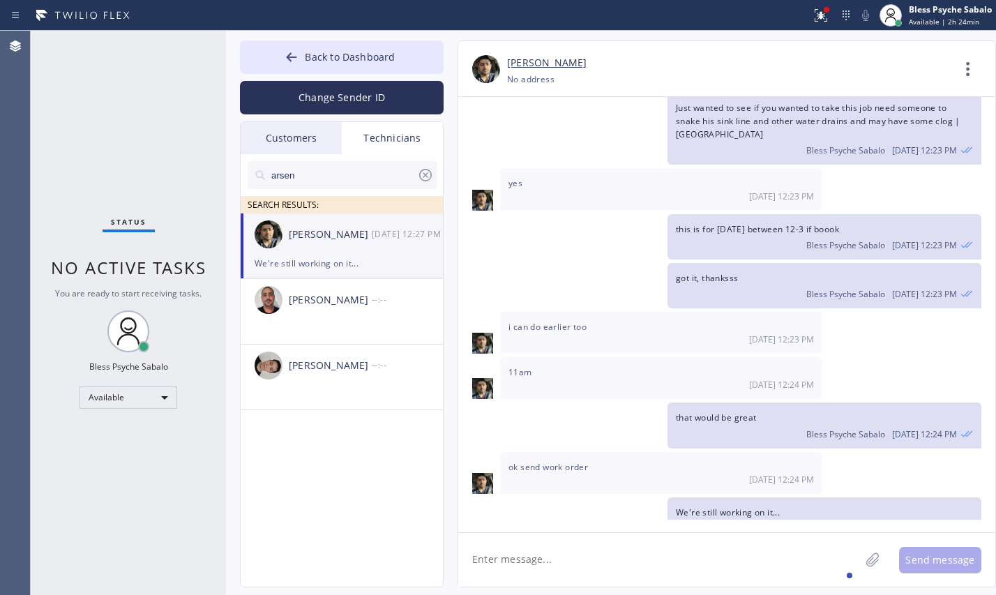
scroll to position [3849, 0]
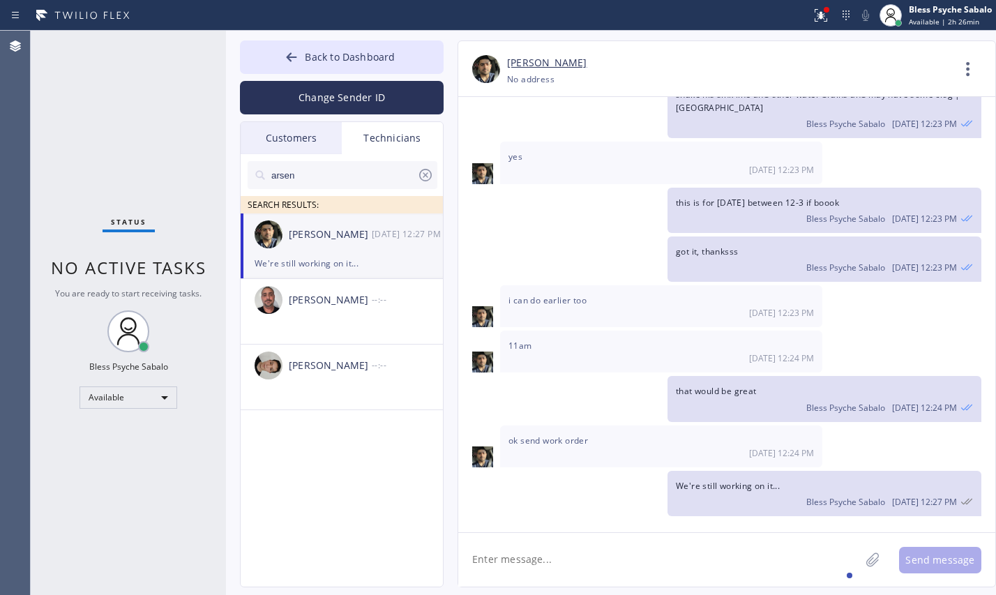
click at [166, 417] on div "Status No active tasks You are ready to start receiving tasks. Bless Psyche Sab…" at bounding box center [128, 313] width 195 height 564
